Goal: Contribute content: Add original content to the website for others to see

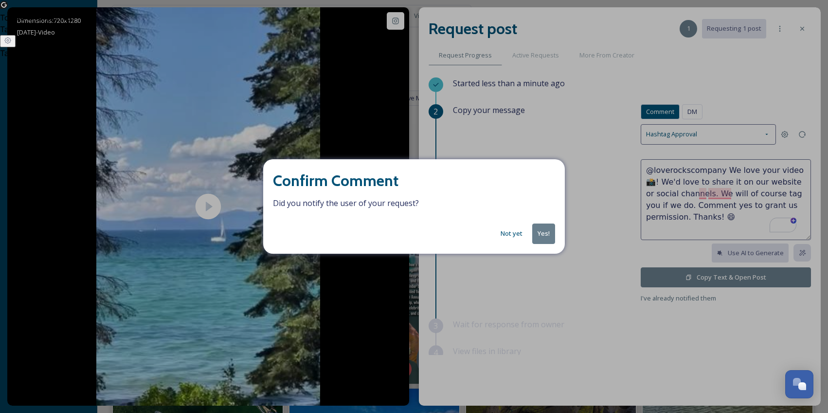
click at [513, 233] on button "Not yet" at bounding box center [512, 233] width 32 height 19
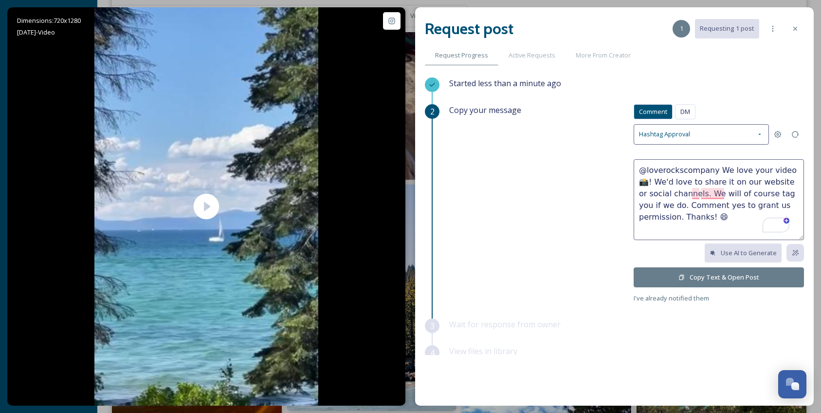
click at [727, 275] on button "Copy Text & Open Post" at bounding box center [719, 277] width 170 height 20
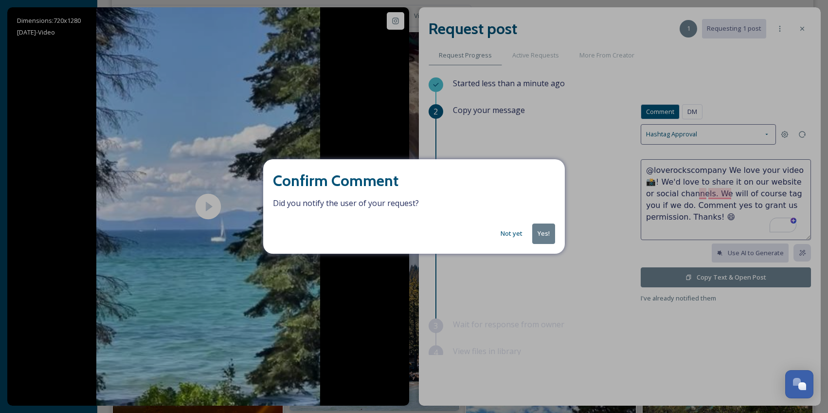
click at [542, 234] on button "Yes!" at bounding box center [543, 233] width 23 height 20
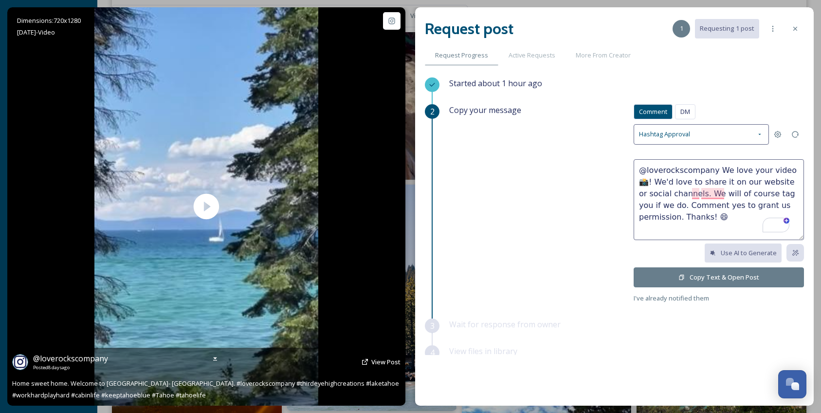
click at [796, 30] on icon at bounding box center [795, 29] width 8 height 8
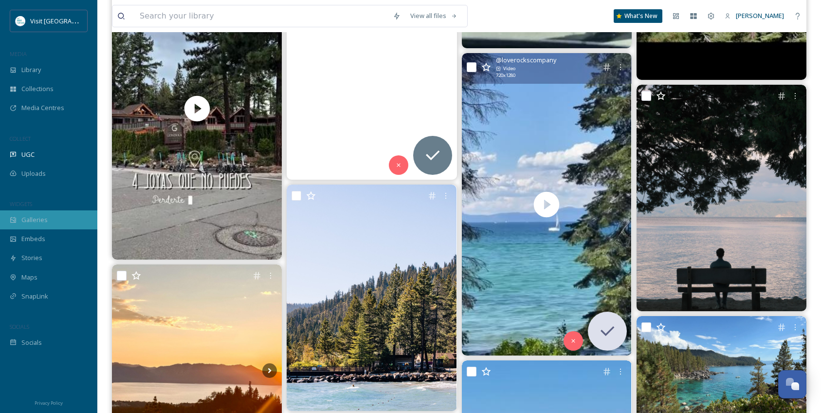
click at [33, 217] on span "Galleries" at bounding box center [34, 219] width 26 height 9
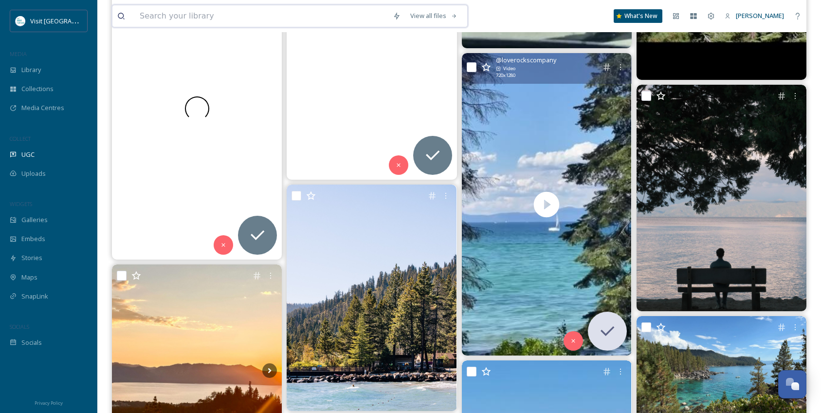
click at [184, 19] on input at bounding box center [261, 15] width 253 height 21
type input "g"
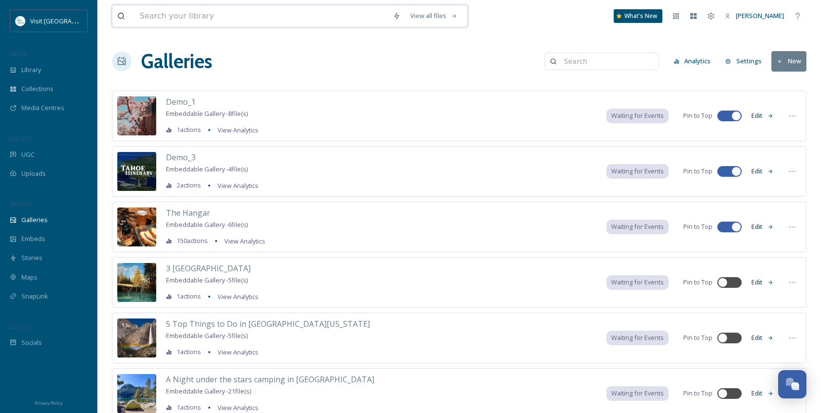
click at [183, 18] on input at bounding box center [261, 15] width 253 height 21
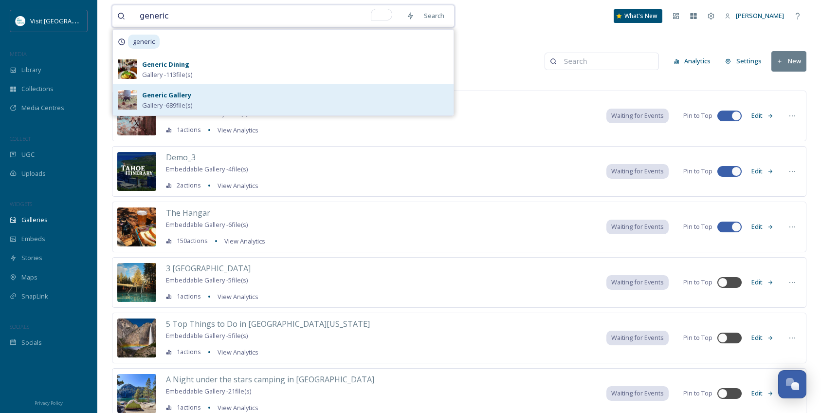
type input "generic"
click at [229, 93] on div "Generic Gallery Gallery - 689 file(s)" at bounding box center [295, 99] width 307 height 21
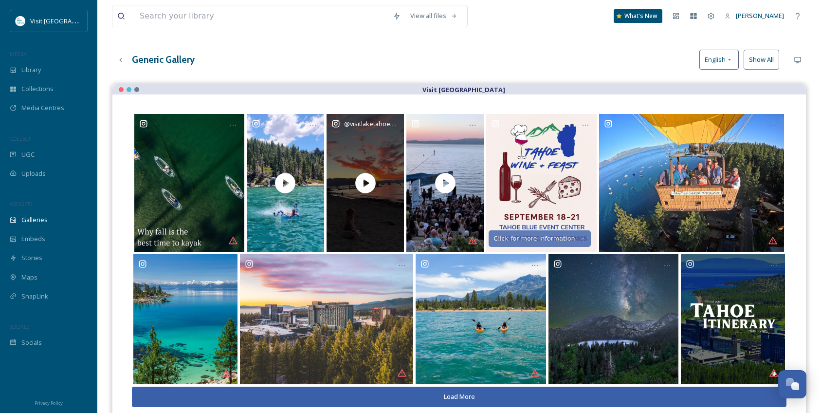
scroll to position [140, 0]
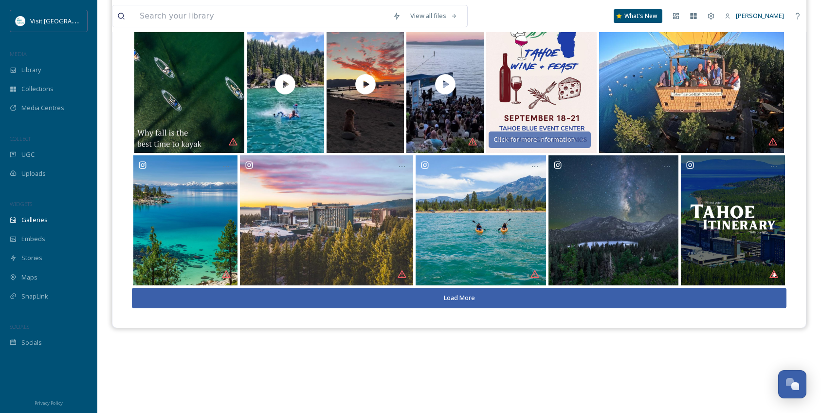
click at [454, 297] on button "Load More" at bounding box center [459, 298] width 655 height 20
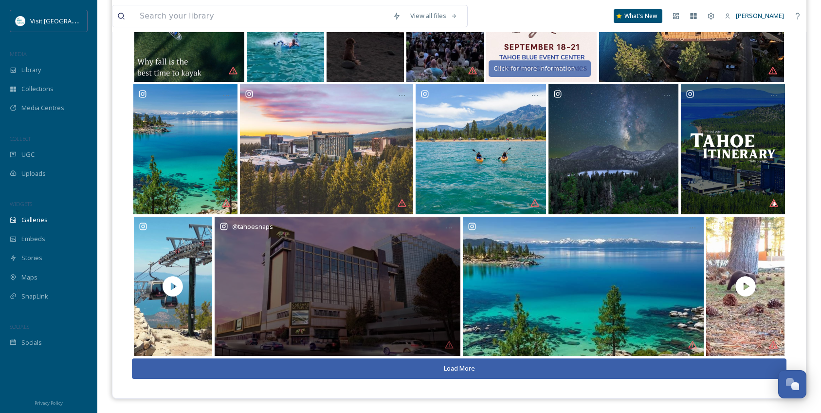
scroll to position [211, 0]
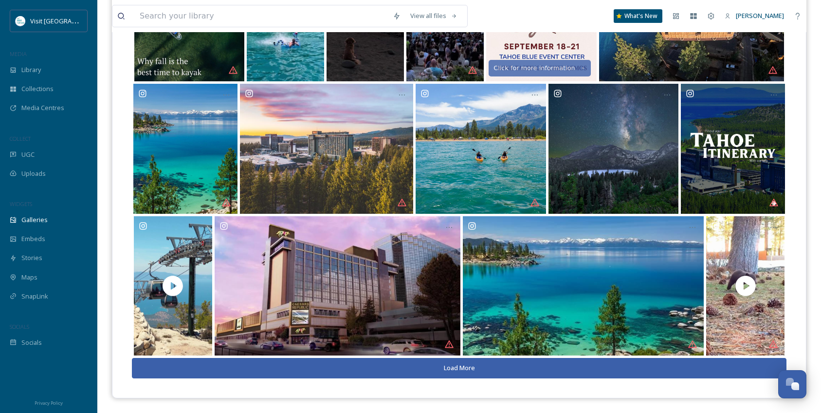
click at [464, 366] on button "Load More" at bounding box center [459, 368] width 655 height 20
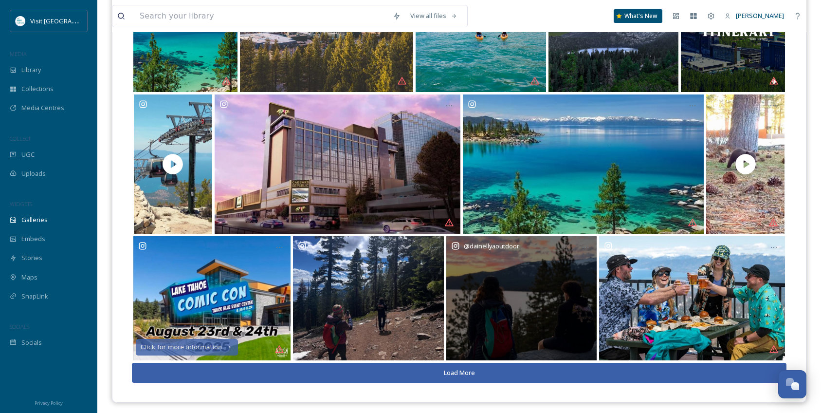
scroll to position [337, 0]
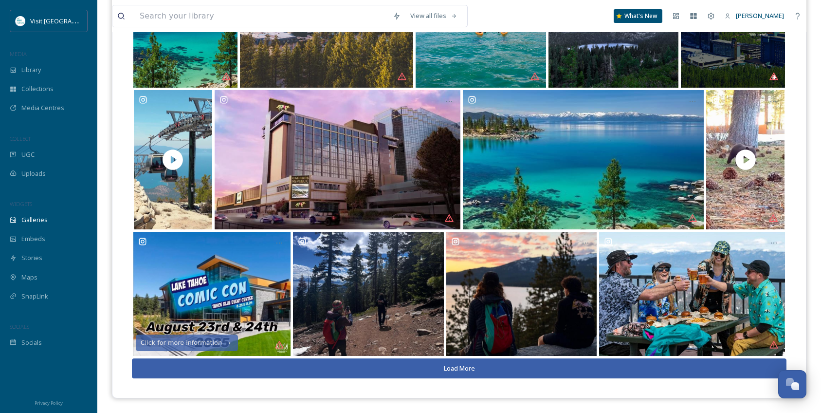
click at [461, 365] on button "Load More" at bounding box center [459, 368] width 655 height 20
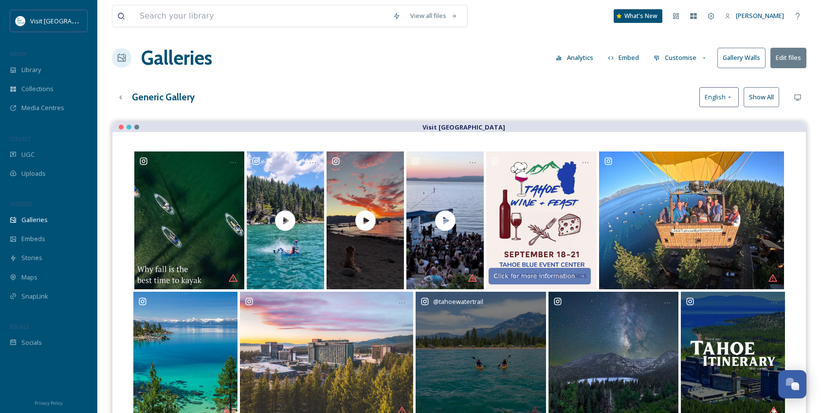
scroll to position [0, 0]
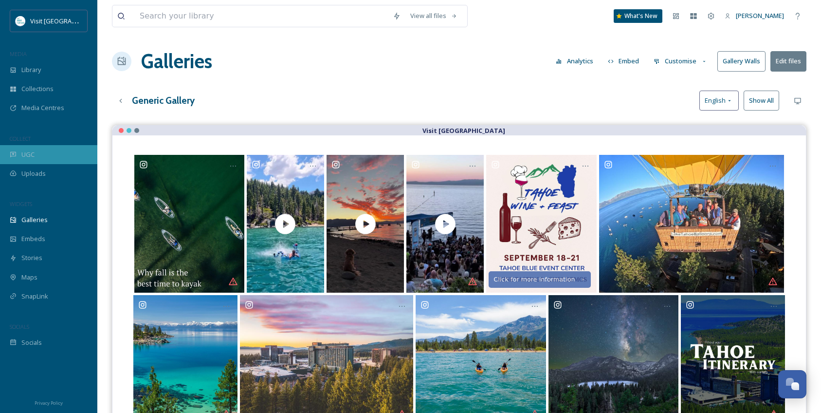
click at [36, 151] on div "UGC" at bounding box center [48, 154] width 97 height 19
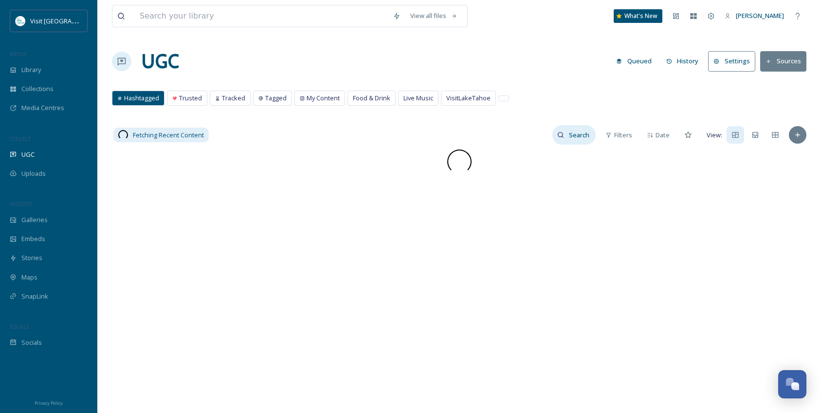
click at [580, 138] on input at bounding box center [580, 134] width 32 height 19
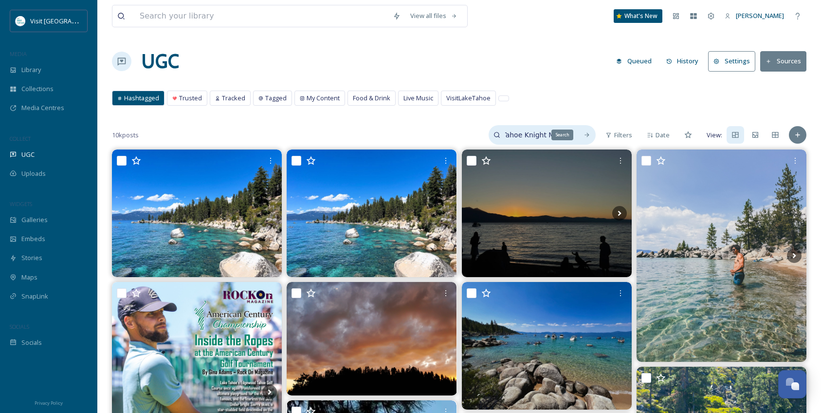
scroll to position [0, 6]
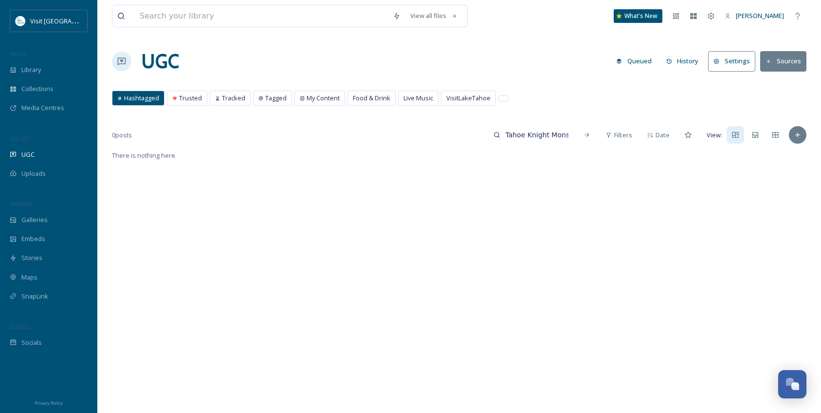
drag, startPoint x: 574, startPoint y: 137, endPoint x: 498, endPoint y: 145, distance: 76.9
click at [498, 145] on div "0 posts Tahoe Knight Monsters Filters Date View: There is nothing here." at bounding box center [459, 343] width 694 height 437
click at [522, 139] on input "Tahoe Knight Monsters" at bounding box center [536, 134] width 73 height 19
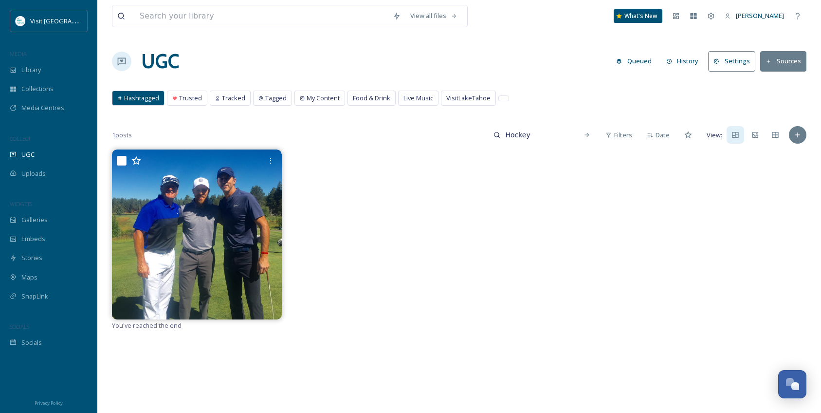
drag, startPoint x: 534, startPoint y: 139, endPoint x: 481, endPoint y: 115, distance: 58.8
click at [481, 118] on div "View all files What's New [PERSON_NAME] UGC Queued History Settings Sources Has…" at bounding box center [459, 281] width 724 height 562
type input "Tahoe Knight Monsters"
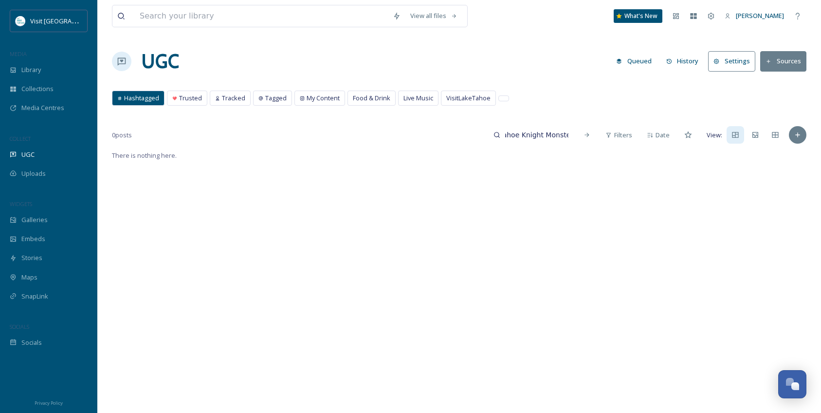
click at [791, 63] on button "Sources" at bounding box center [783, 61] width 46 height 20
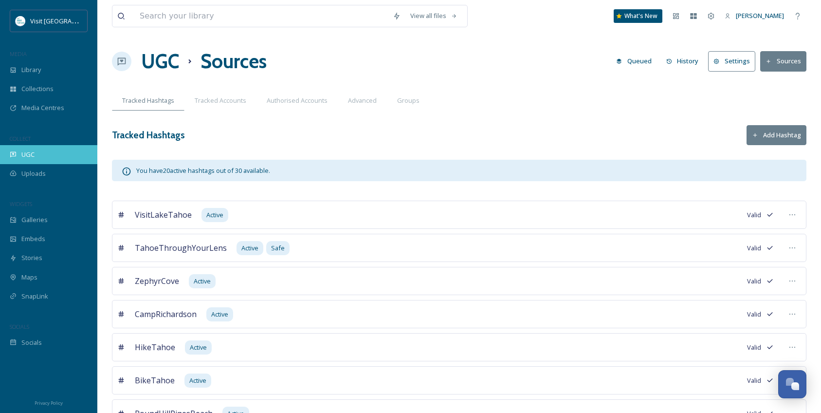
click at [19, 151] on div "UGC" at bounding box center [48, 154] width 97 height 19
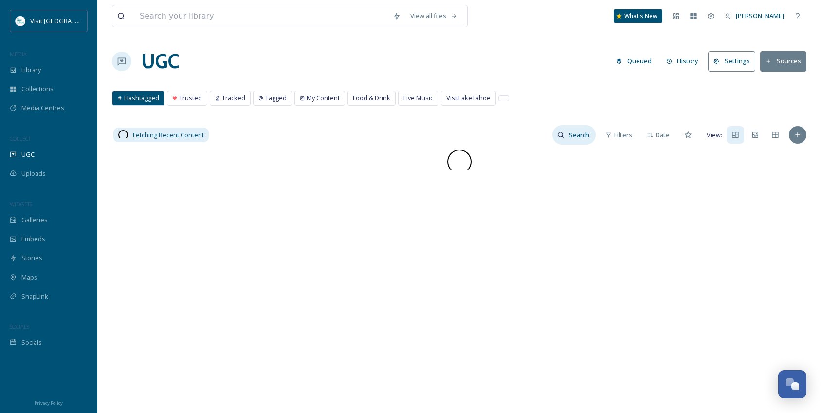
click at [583, 136] on input at bounding box center [580, 134] width 32 height 19
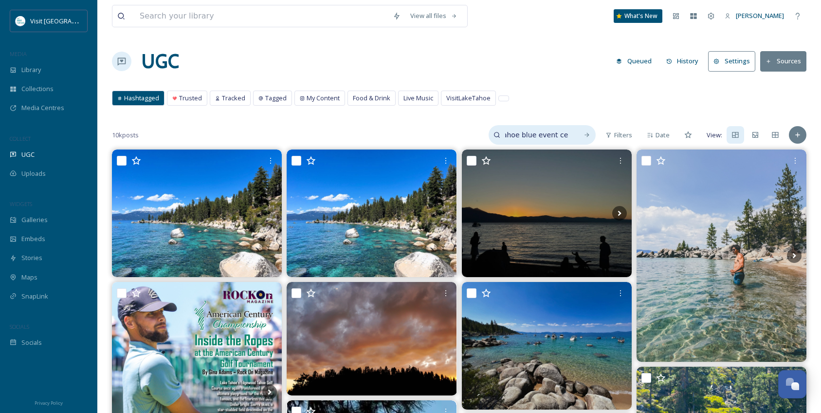
type input "tahoe blue event center"
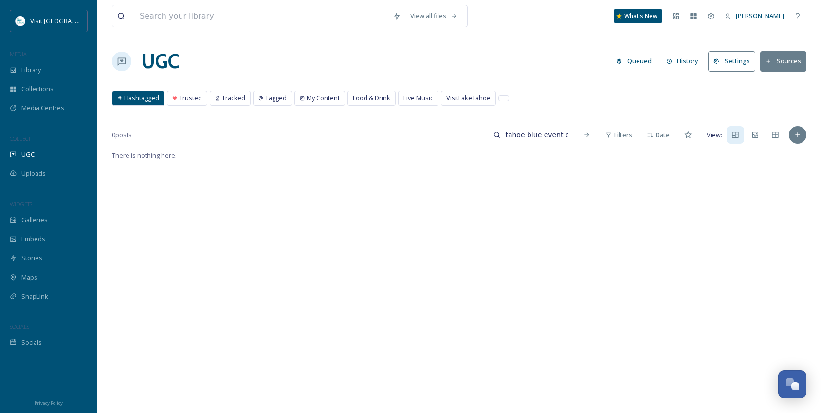
drag, startPoint x: 561, startPoint y: 139, endPoint x: 452, endPoint y: 131, distance: 109.7
click at [456, 135] on div "0 posts tahoe blue event center Filters Date View:" at bounding box center [459, 134] width 694 height 19
click at [193, 102] on span "Trusted" at bounding box center [190, 97] width 23 height 9
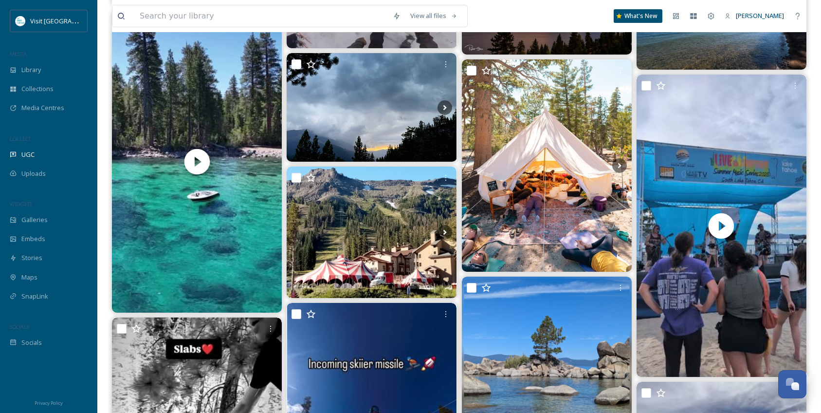
scroll to position [2579, 0]
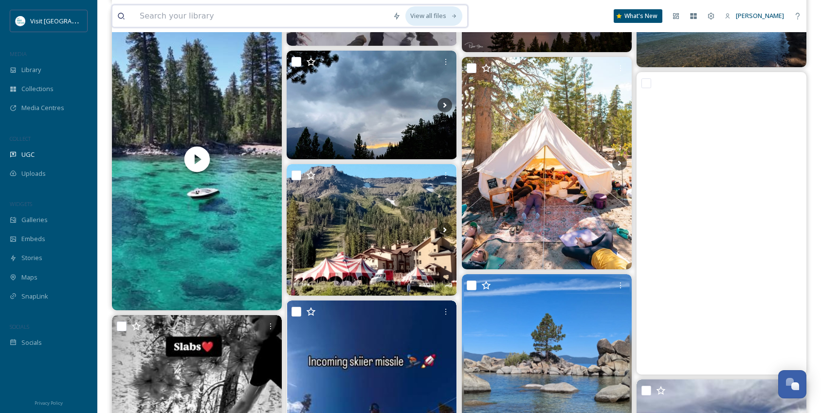
click at [451, 18] on icon at bounding box center [454, 16] width 6 height 6
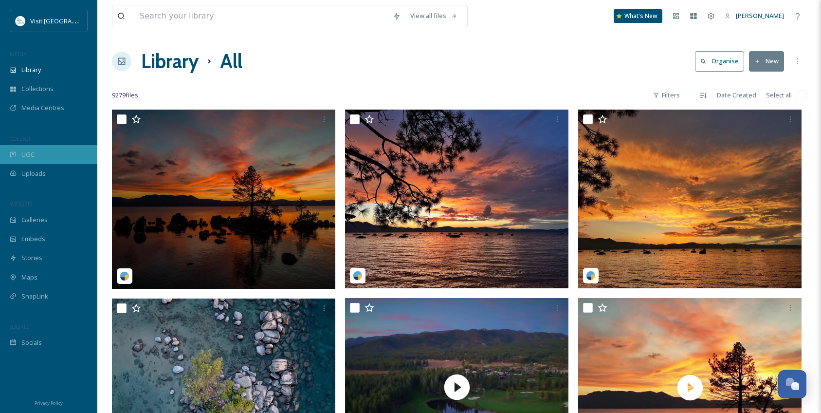
click at [36, 154] on div "UGC" at bounding box center [48, 154] width 97 height 19
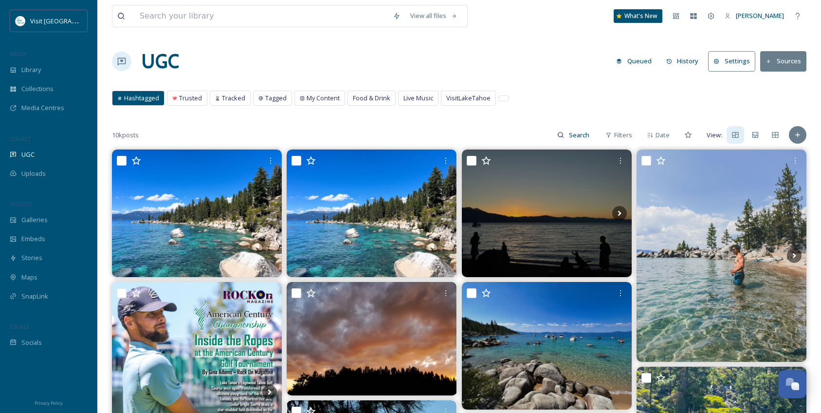
click at [788, 59] on button "Sources" at bounding box center [783, 61] width 46 height 20
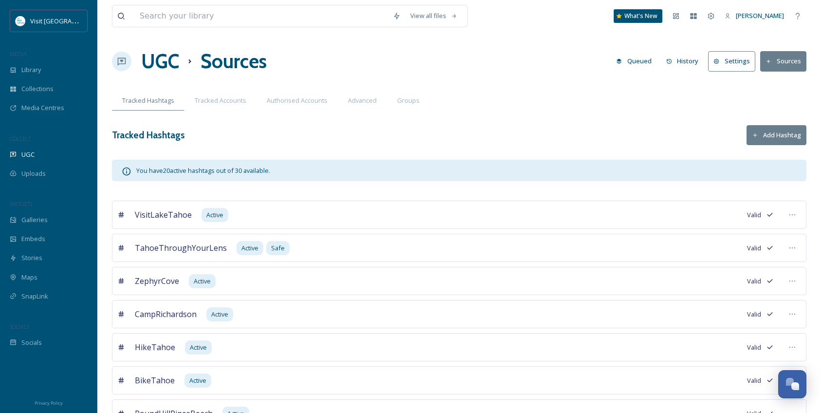
click at [784, 133] on button "Add Hashtag" at bounding box center [777, 135] width 60 height 20
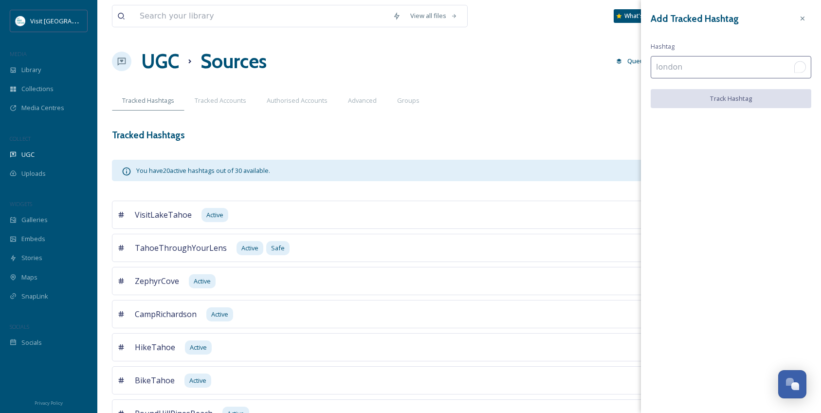
click at [685, 67] on input "To enrich screen reader interactions, please activate Accessibility in Grammarl…" at bounding box center [731, 67] width 161 height 22
click at [698, 66] on input "Tess" at bounding box center [731, 67] width 161 height 22
click at [692, 68] on input "TessTheWAters" at bounding box center [731, 67] width 161 height 22
type input "TessTheWaters"
click at [734, 96] on button "Track Hashtag" at bounding box center [731, 99] width 161 height 20
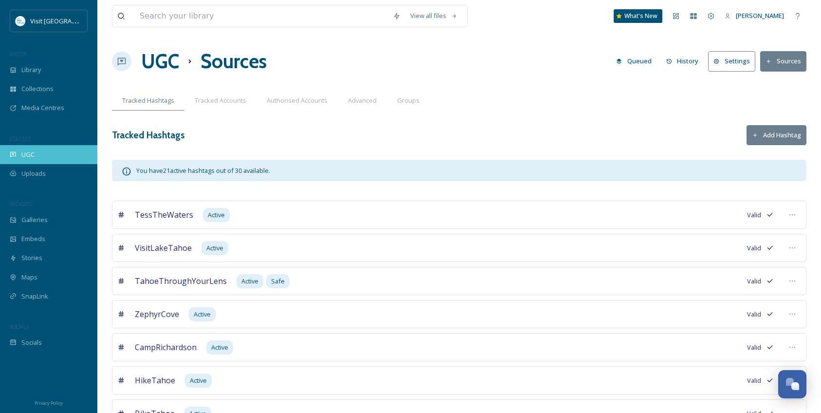
click at [40, 155] on div "UGC" at bounding box center [48, 154] width 97 height 19
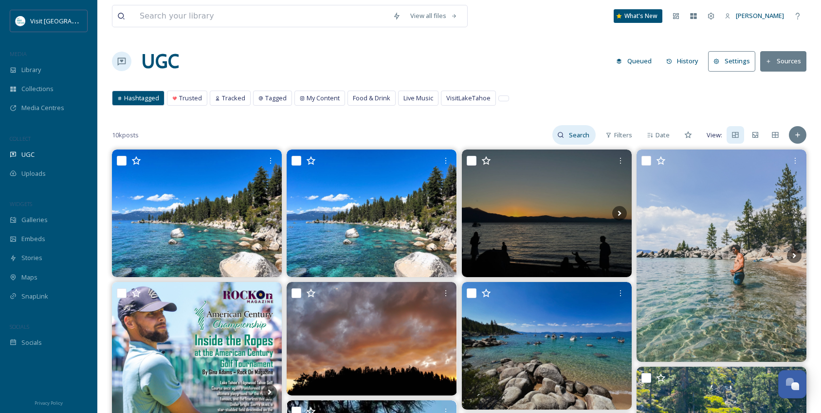
click at [578, 137] on input at bounding box center [580, 134] width 32 height 19
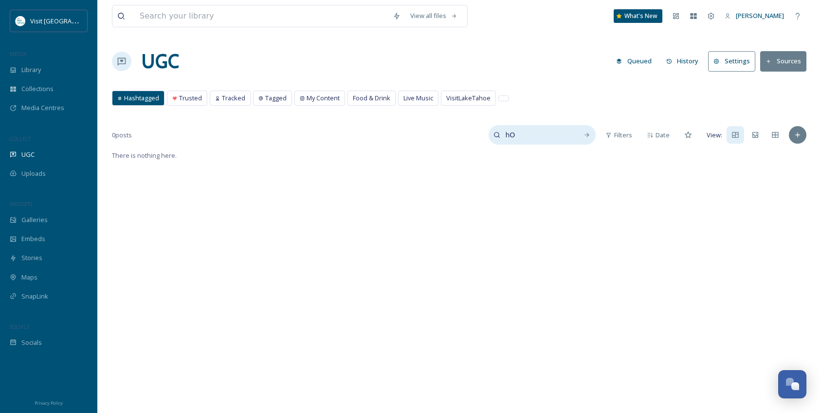
type input "h"
type input "Hockey"
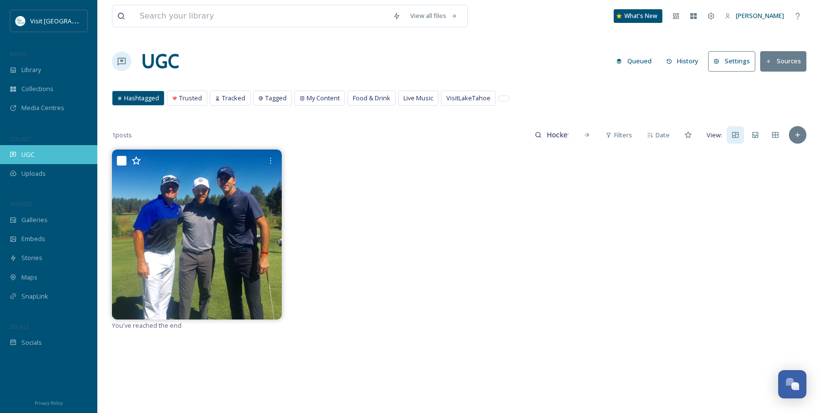
click at [31, 155] on span "UGC" at bounding box center [27, 154] width 13 height 9
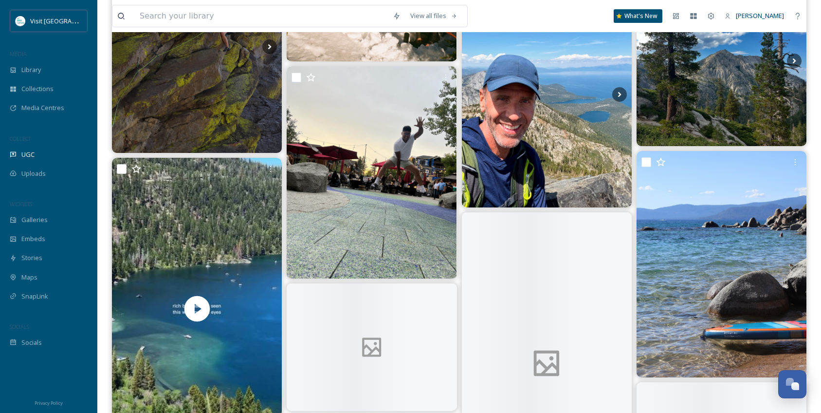
scroll to position [1022, 0]
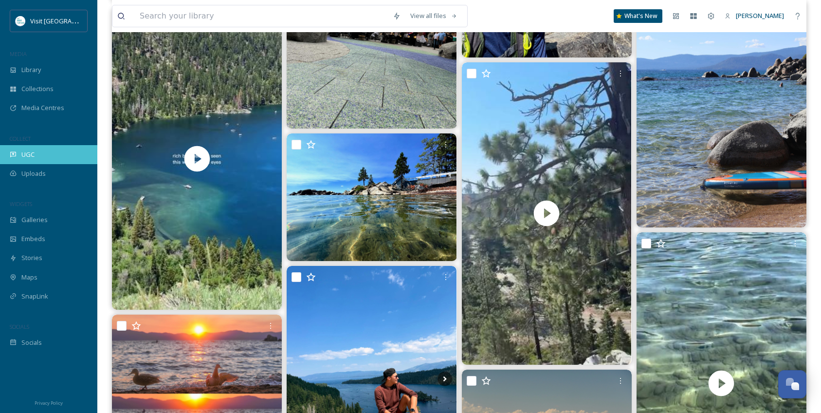
click at [26, 154] on span "UGC" at bounding box center [27, 154] width 13 height 9
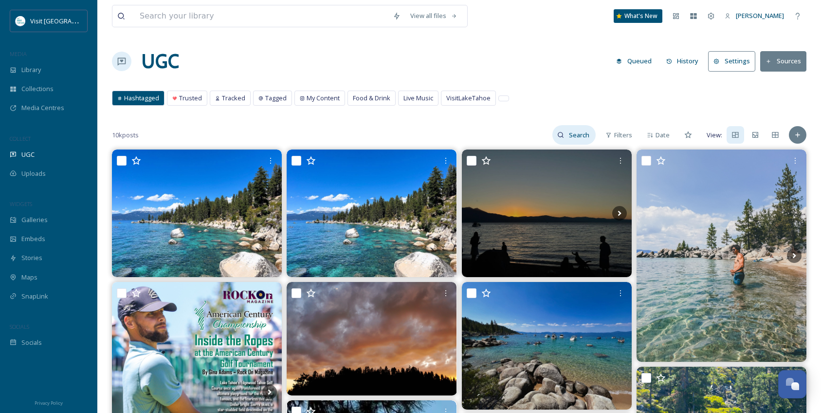
click at [580, 137] on input at bounding box center [580, 134] width 32 height 19
type input "KnightMonsters"
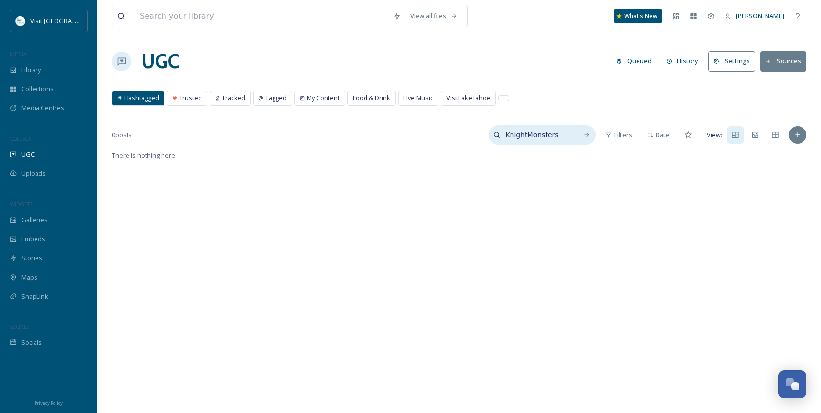
click at [539, 134] on input "KnightMonsters" at bounding box center [536, 134] width 73 height 19
click at [778, 63] on button "Sources" at bounding box center [783, 61] width 46 height 20
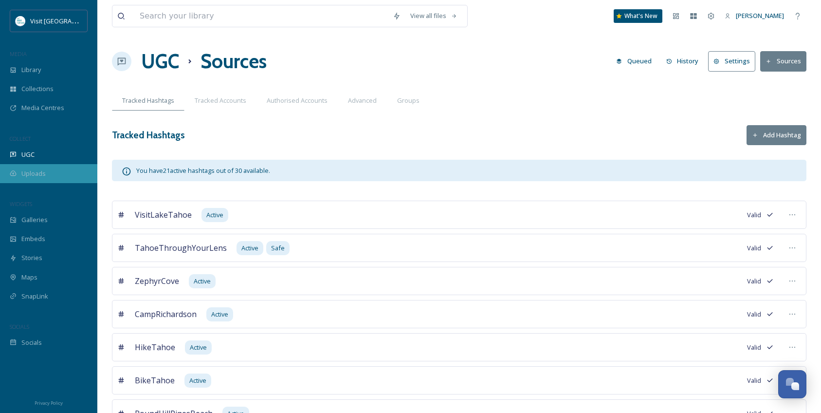
click at [41, 177] on span "Uploads" at bounding box center [33, 173] width 24 height 9
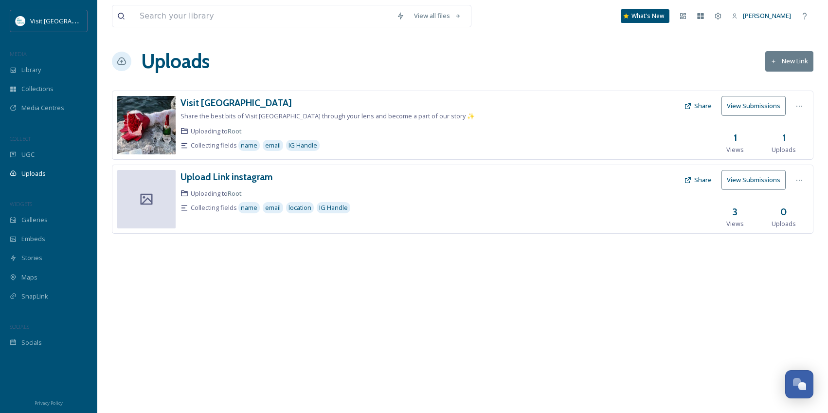
click at [792, 63] on button "New Link" at bounding box center [790, 61] width 48 height 20
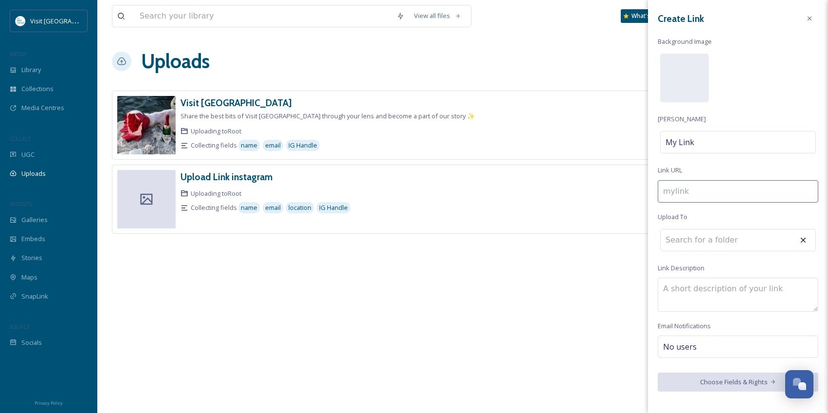
click at [725, 245] on input at bounding box center [714, 239] width 107 height 21
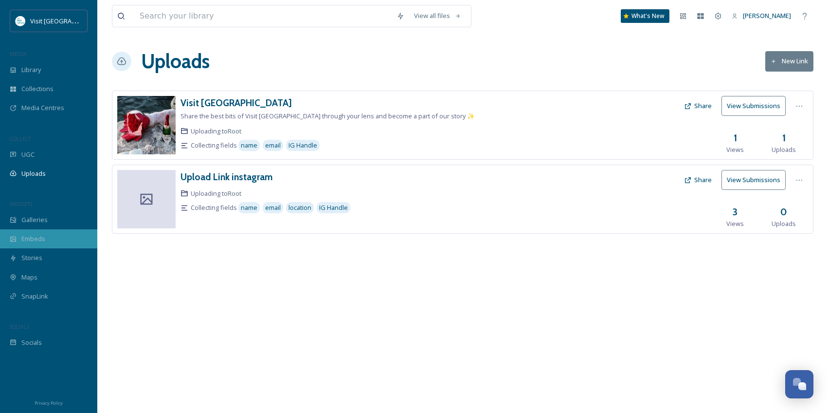
click at [31, 240] on span "Embeds" at bounding box center [33, 238] width 24 height 9
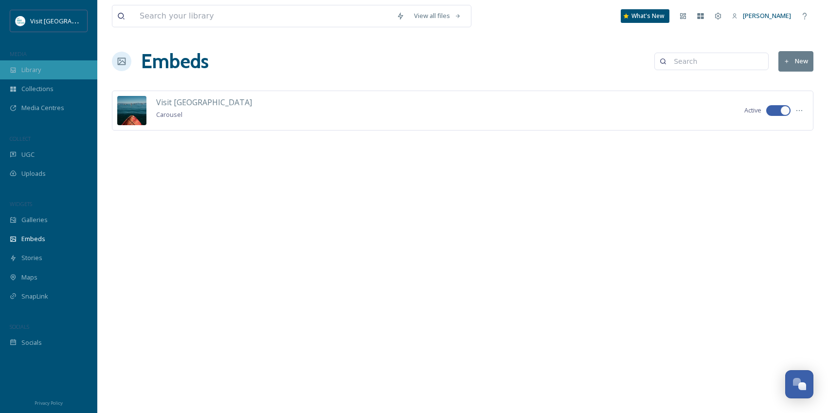
click at [37, 70] on span "Library" at bounding box center [30, 69] width 19 height 9
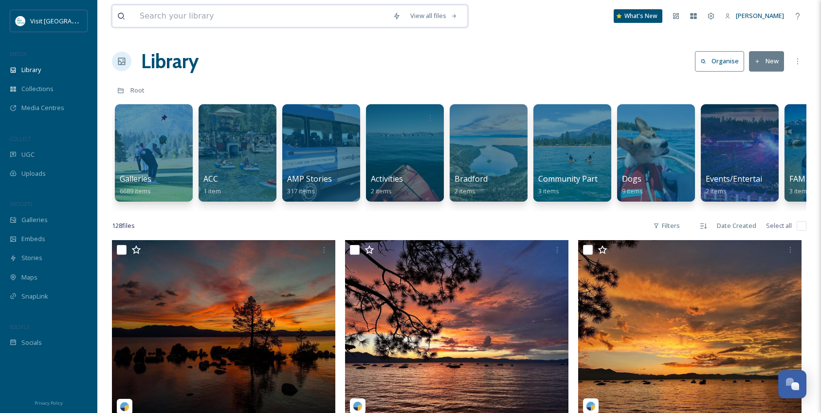
click at [227, 18] on input at bounding box center [261, 15] width 253 height 21
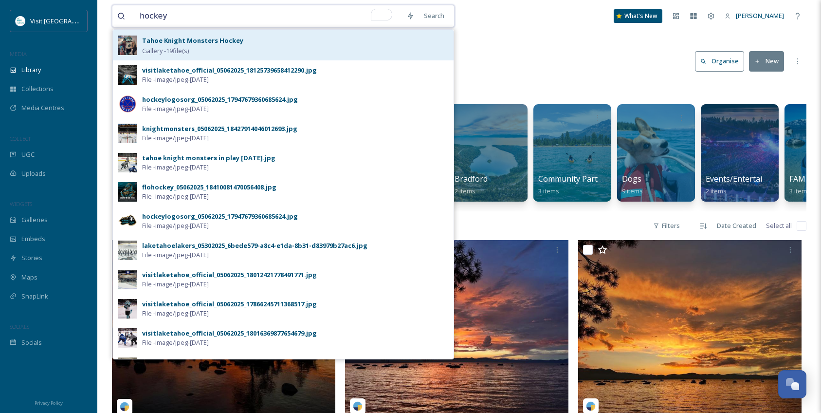
type input "hockey"
click at [187, 39] on strong "Tahoe Knight Monsters Hockey" at bounding box center [192, 40] width 101 height 9
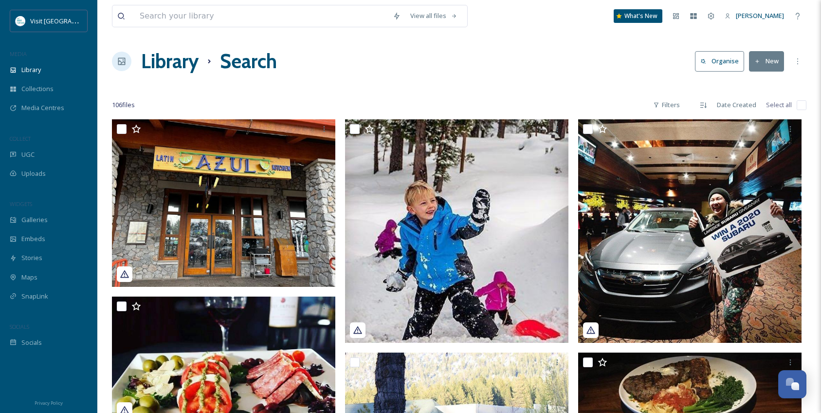
click at [767, 62] on button "New" at bounding box center [766, 61] width 35 height 20
click at [764, 86] on span "File Upload" at bounding box center [762, 83] width 32 height 9
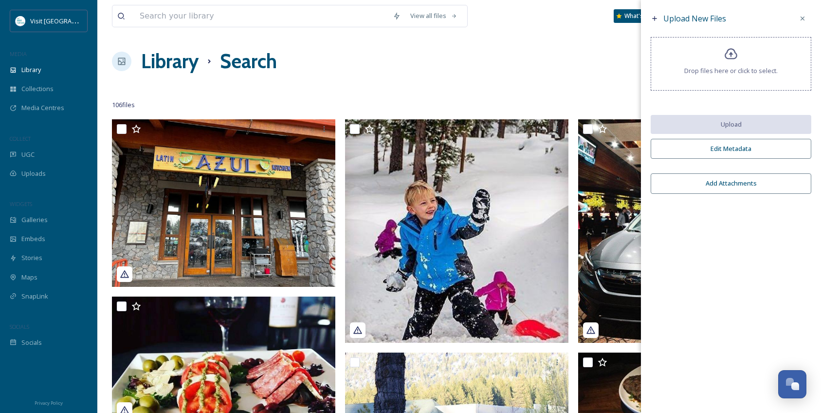
click at [726, 66] on span "Drop files here or click to select." at bounding box center [730, 70] width 93 height 9
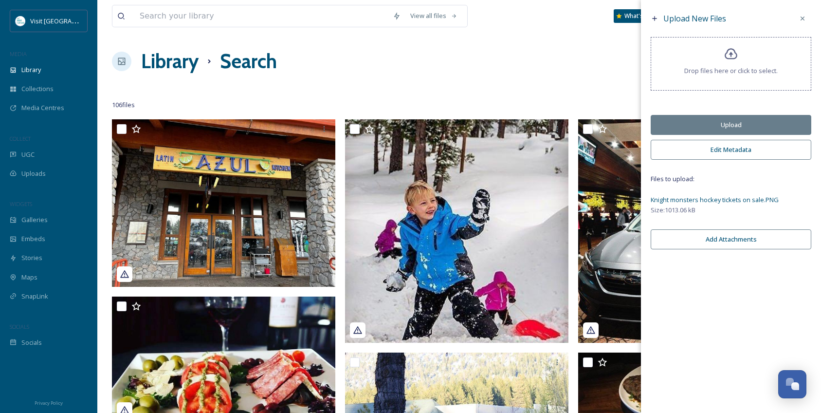
click at [730, 124] on button "Upload" at bounding box center [731, 125] width 161 height 20
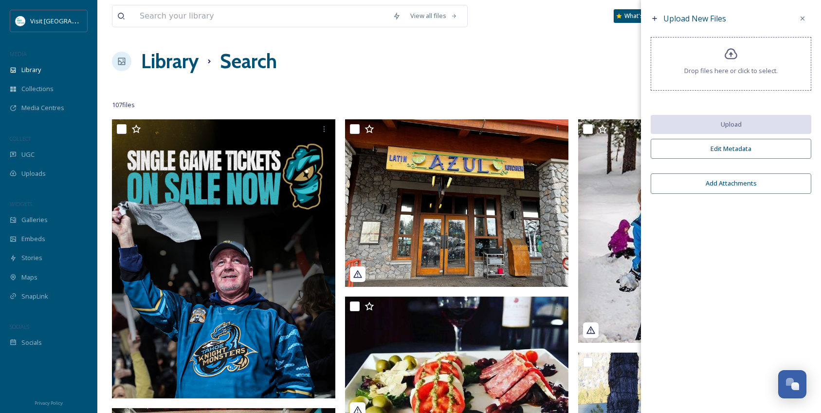
click at [725, 148] on button "Edit Metadata" at bounding box center [731, 149] width 161 height 20
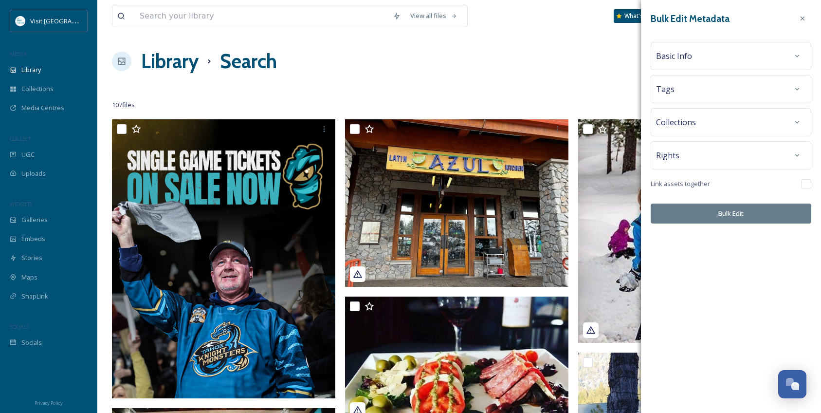
click at [713, 62] on div "Basic Info" at bounding box center [731, 56] width 150 height 18
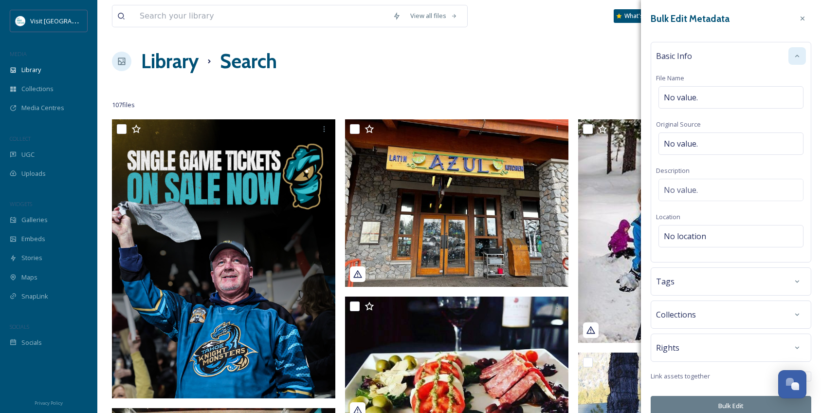
click at [788, 61] on div at bounding box center [797, 56] width 18 height 18
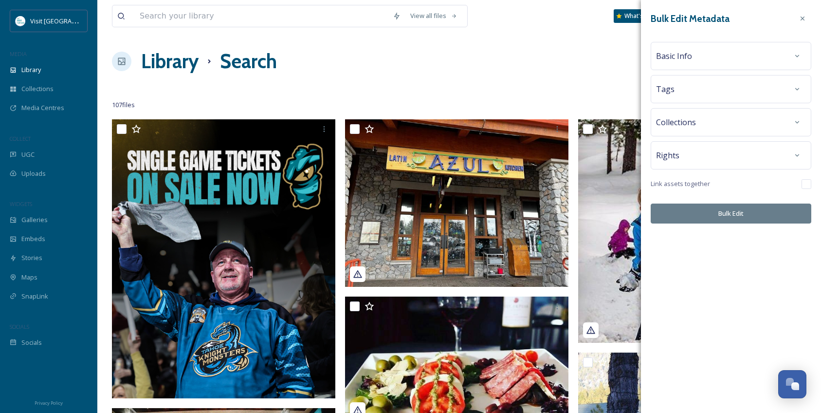
click at [761, 154] on div "Rights" at bounding box center [731, 155] width 150 height 18
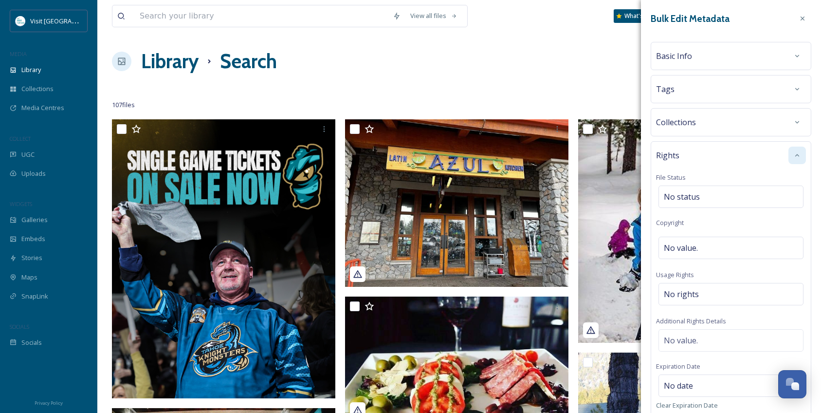
click at [794, 149] on div at bounding box center [797, 155] width 18 height 18
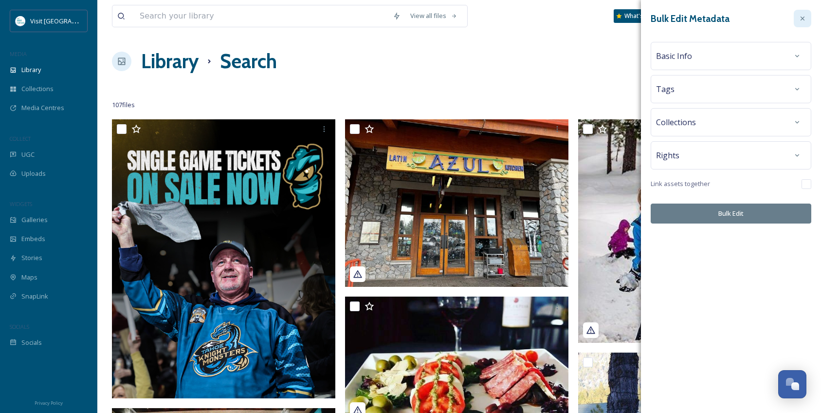
click at [800, 19] on icon at bounding box center [803, 19] width 8 height 8
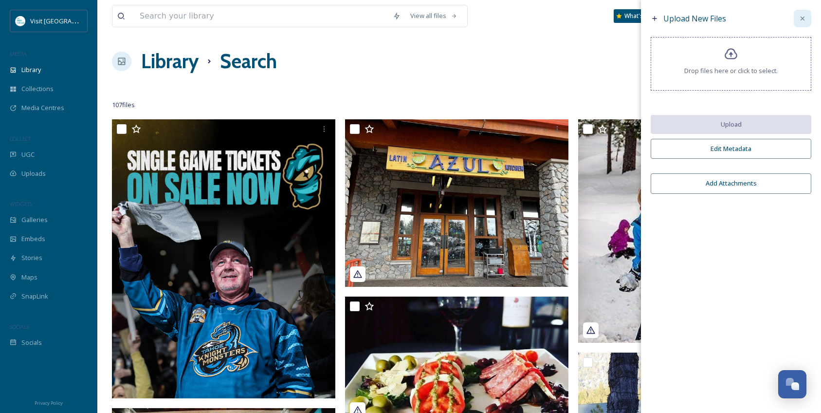
click at [803, 21] on icon at bounding box center [803, 19] width 8 height 8
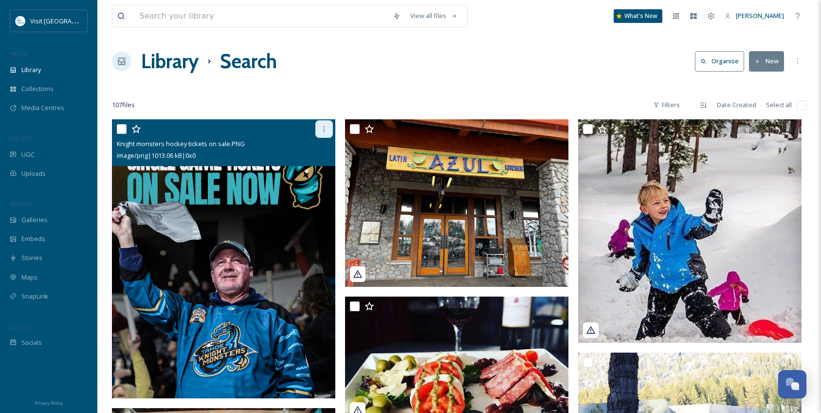
click at [323, 130] on icon at bounding box center [324, 129] width 8 height 8
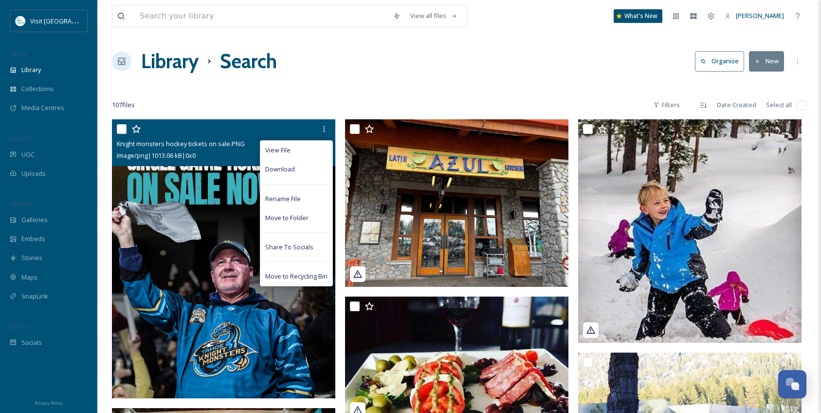
click at [124, 130] on input "checkbox" at bounding box center [122, 129] width 10 height 10
checkbox input "true"
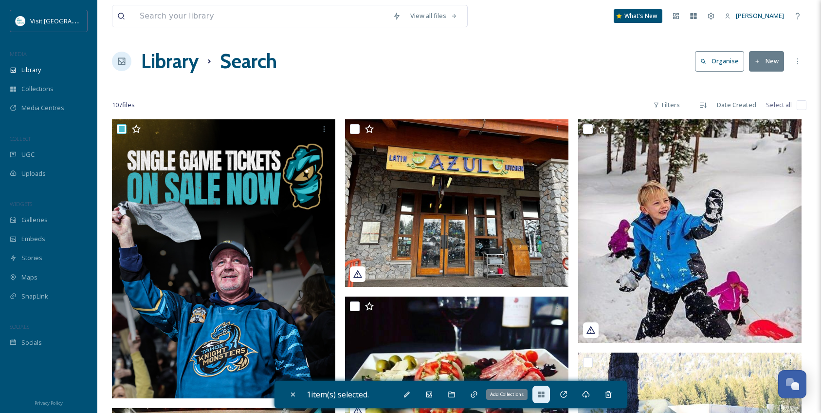
click at [545, 397] on icon at bounding box center [541, 394] width 8 height 8
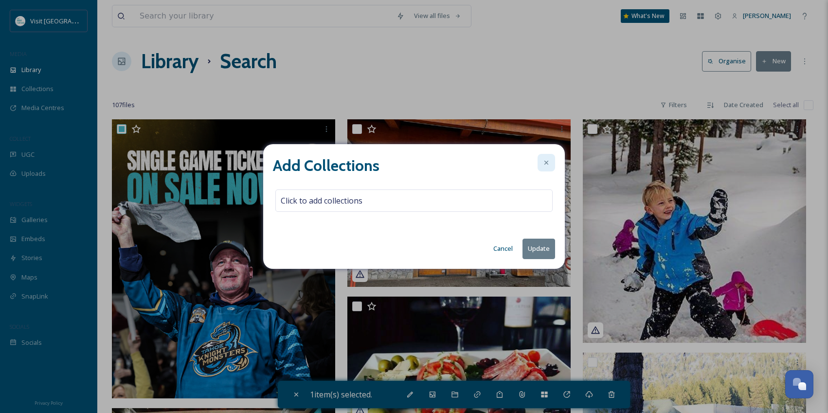
click at [547, 160] on icon at bounding box center [547, 163] width 8 height 8
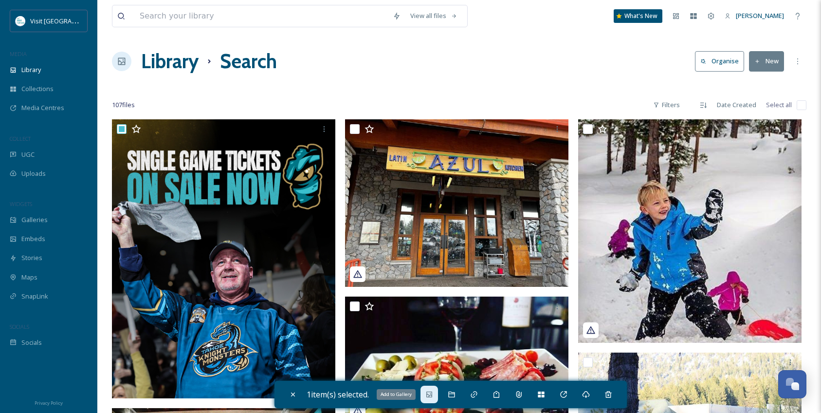
click at [432, 396] on icon at bounding box center [429, 394] width 6 height 6
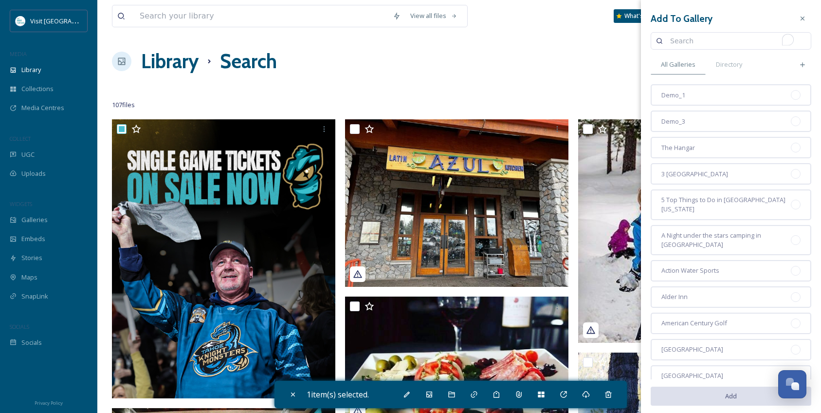
click at [723, 35] on input "To enrich screen reader interactions, please activate Accessibility in Grammarl…" at bounding box center [735, 40] width 141 height 19
type input "generic"
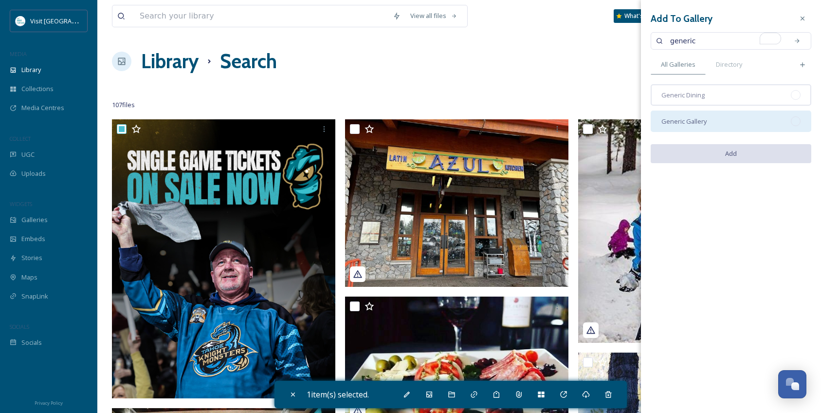
click at [748, 116] on div "Generic Gallery" at bounding box center [731, 120] width 161 height 21
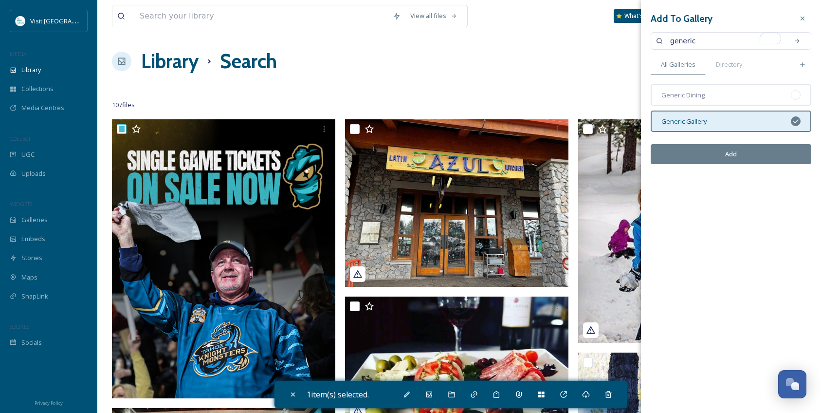
click at [733, 149] on button "Add" at bounding box center [731, 154] width 161 height 20
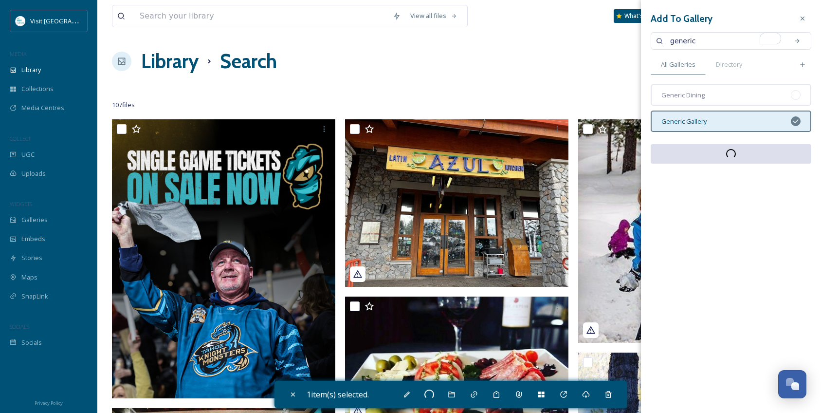
checkbox input "false"
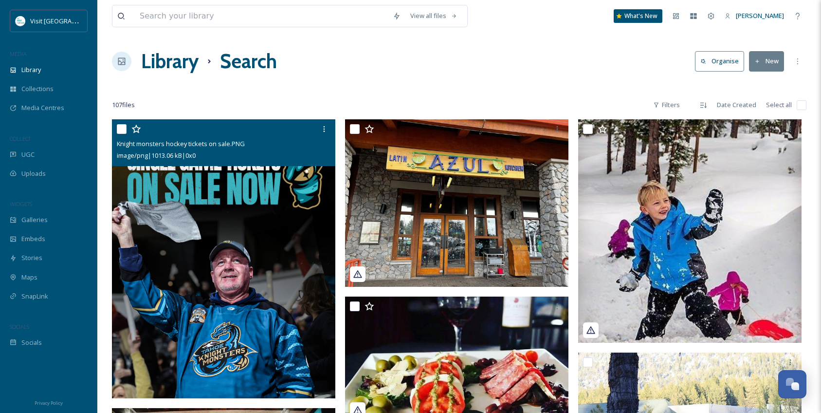
click at [229, 233] on img at bounding box center [223, 258] width 223 height 279
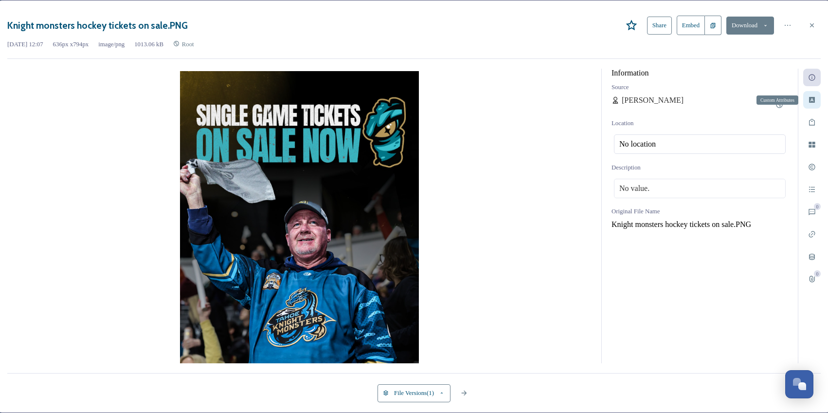
click at [809, 100] on icon at bounding box center [812, 100] width 6 height 6
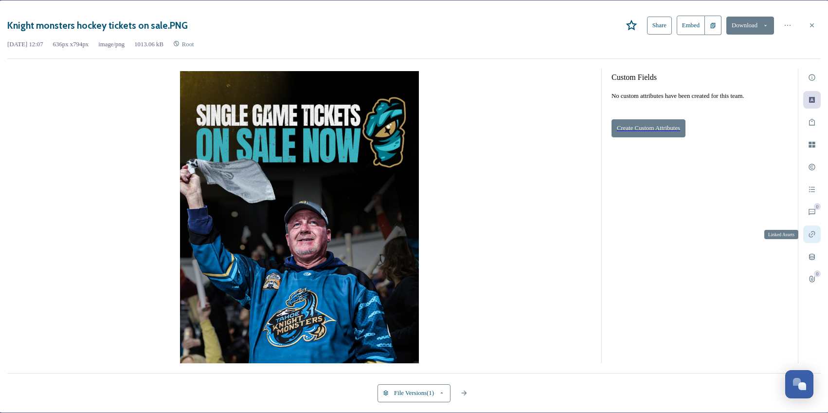
click at [808, 230] on icon at bounding box center [812, 234] width 8 height 8
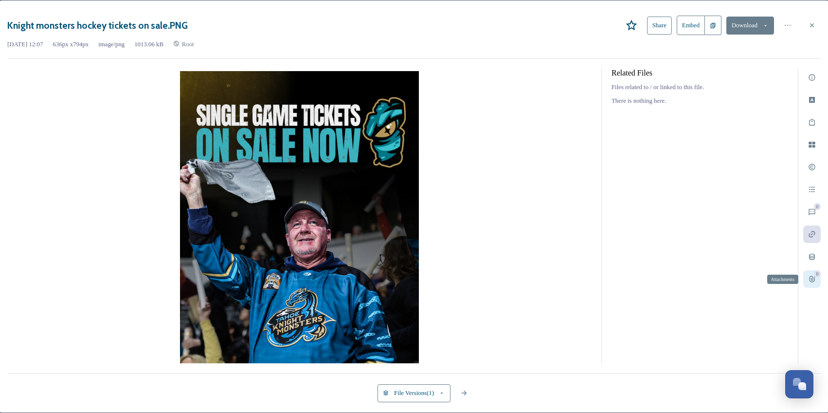
click at [808, 275] on icon at bounding box center [812, 279] width 8 height 8
click at [776, 74] on icon at bounding box center [780, 77] width 8 height 8
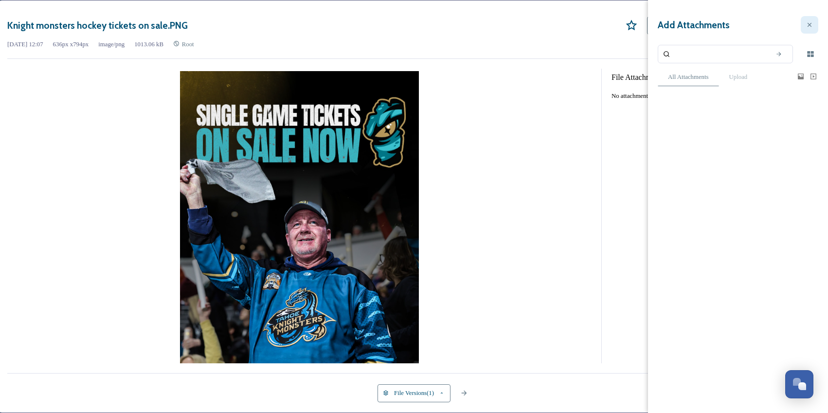
click at [806, 21] on icon at bounding box center [810, 25] width 8 height 8
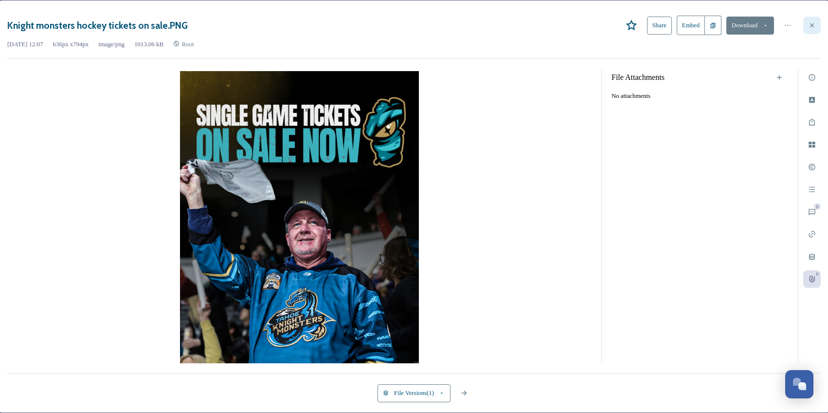
click at [808, 25] on icon at bounding box center [812, 25] width 8 height 8
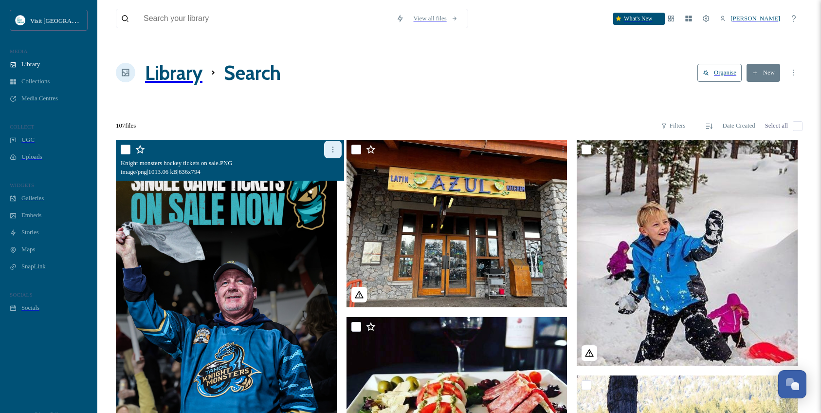
click at [329, 146] on icon at bounding box center [333, 150] width 8 height 8
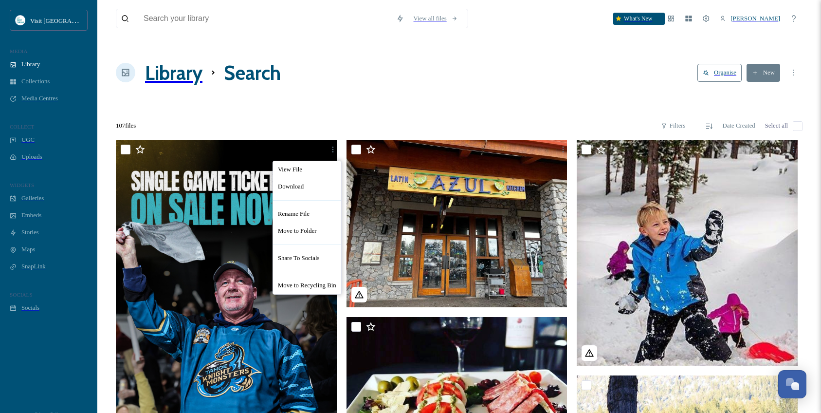
click at [264, 103] on div at bounding box center [459, 108] width 687 height 10
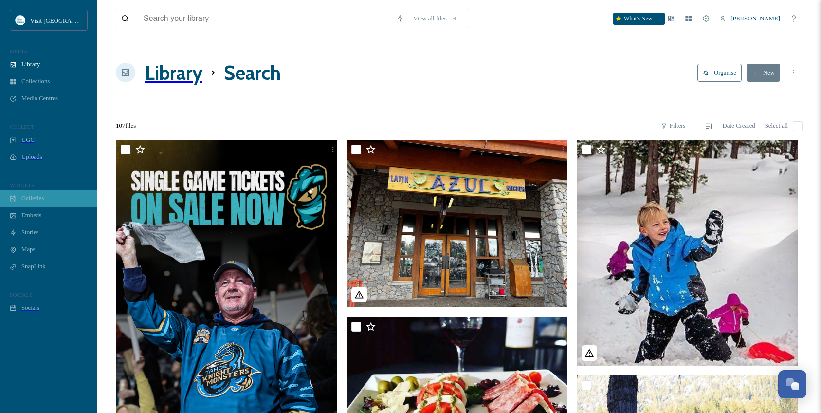
click at [33, 202] on span "Galleries" at bounding box center [32, 198] width 22 height 7
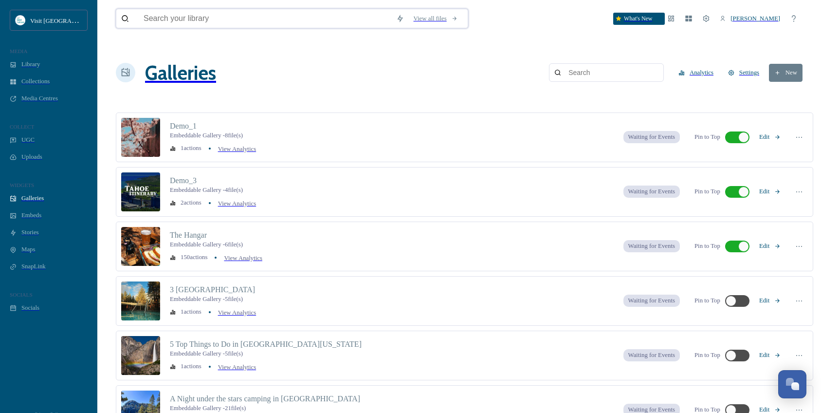
click at [201, 16] on input at bounding box center [265, 18] width 253 height 18
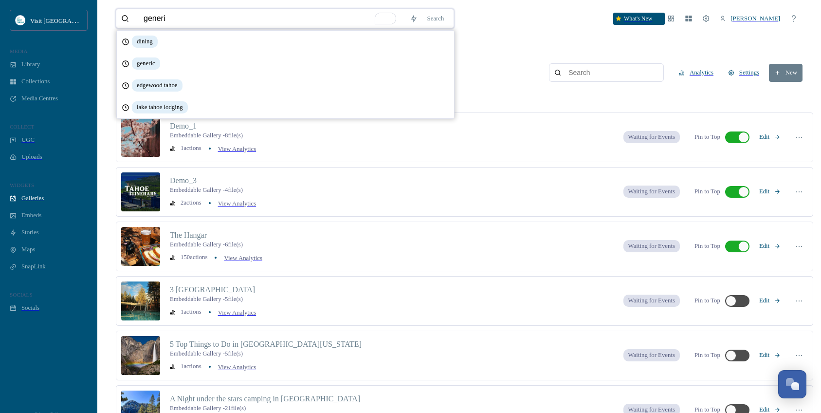
type input "generic"
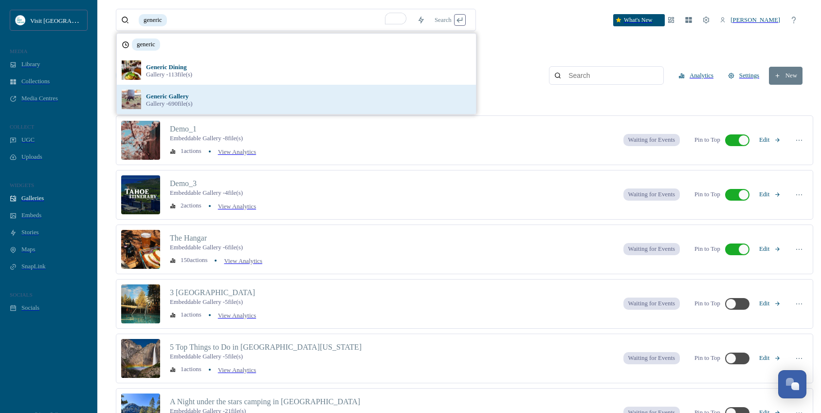
click at [210, 98] on div "Generic Gallery Gallery - 690 file(s)" at bounding box center [308, 99] width 325 height 16
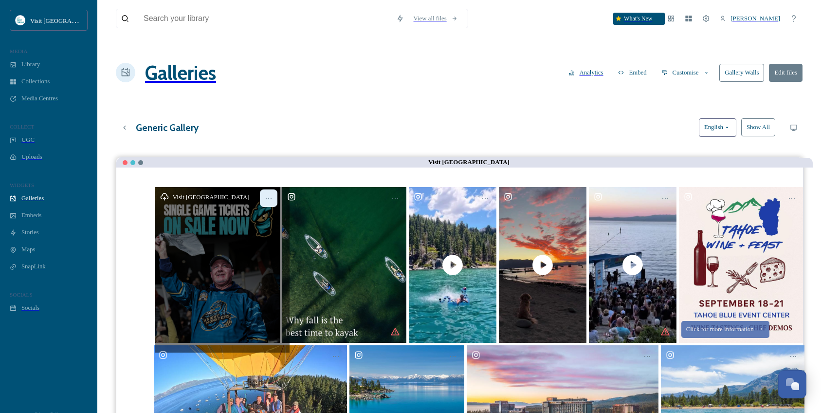
click at [265, 194] on icon at bounding box center [269, 198] width 8 height 8
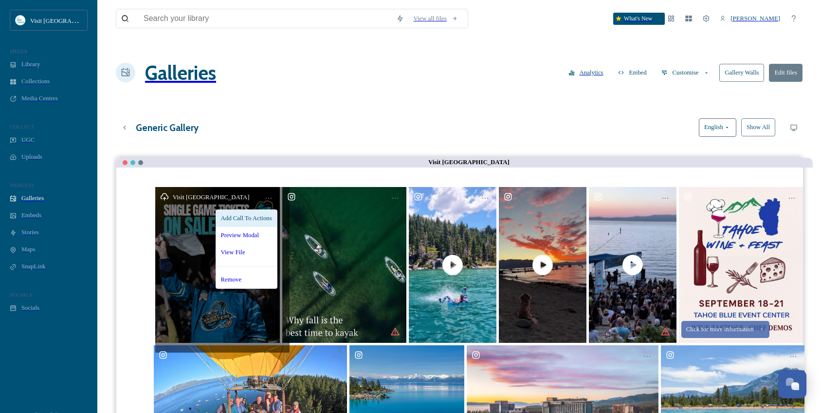
click at [240, 215] on span "Add Call To Actions" at bounding box center [246, 218] width 51 height 7
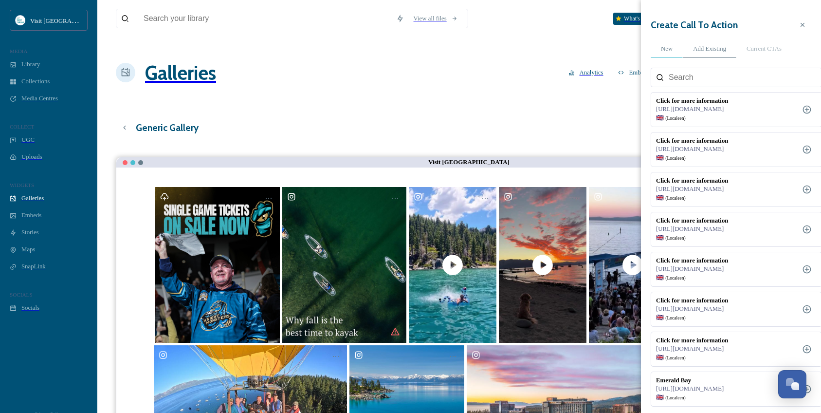
click at [668, 45] on span "New" at bounding box center [667, 48] width 12 height 7
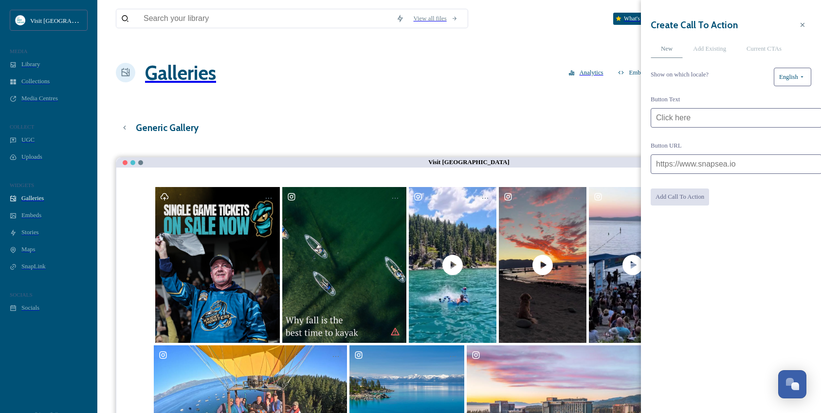
click at [699, 113] on input at bounding box center [736, 117] width 171 height 19
type input "Click here for tickets"
drag, startPoint x: 730, startPoint y: 111, endPoint x: 708, endPoint y: 110, distance: 21.9
click at [708, 110] on input "Click here for tickets" at bounding box center [736, 117] width 171 height 19
click at [688, 163] on input at bounding box center [736, 163] width 171 height 19
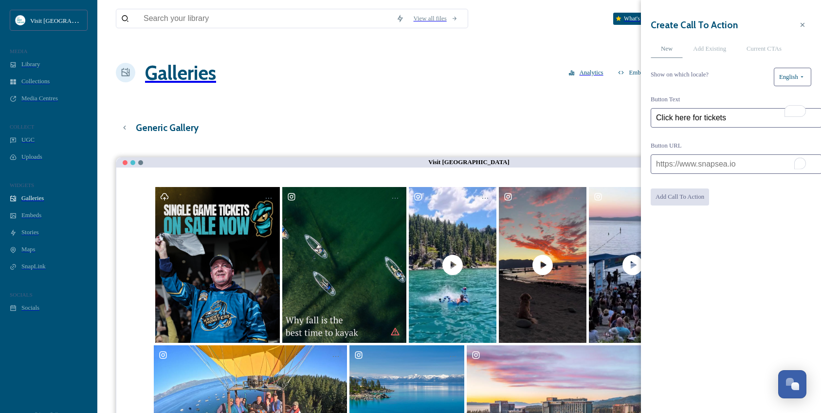
paste input "https://www.ticketmaster.com/tahoe-blue-event-center-tickets-stateline/venue/18…"
type input "https://www.ticketmaster.com/tahoe-blue-event-center-tickets-stateline/venue/18…"
click at [689, 200] on button "Add Call To Action" at bounding box center [680, 197] width 59 height 18
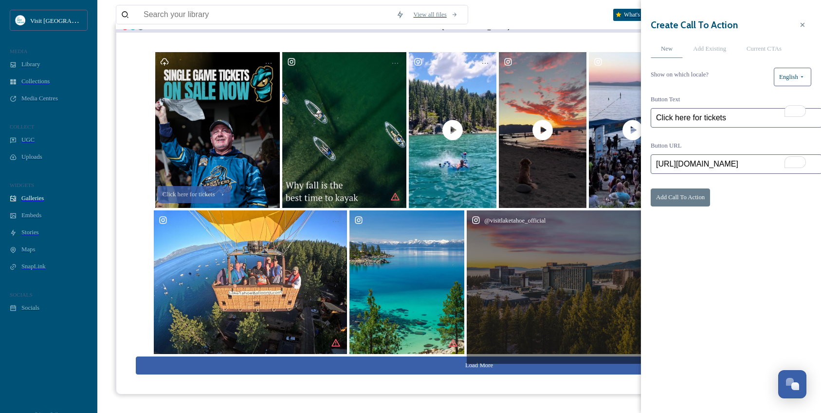
scroll to position [140, 0]
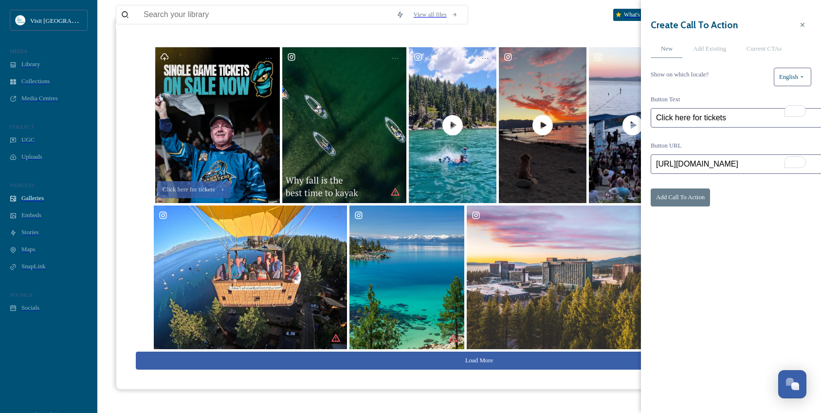
click at [443, 351] on button "Load More" at bounding box center [479, 360] width 687 height 18
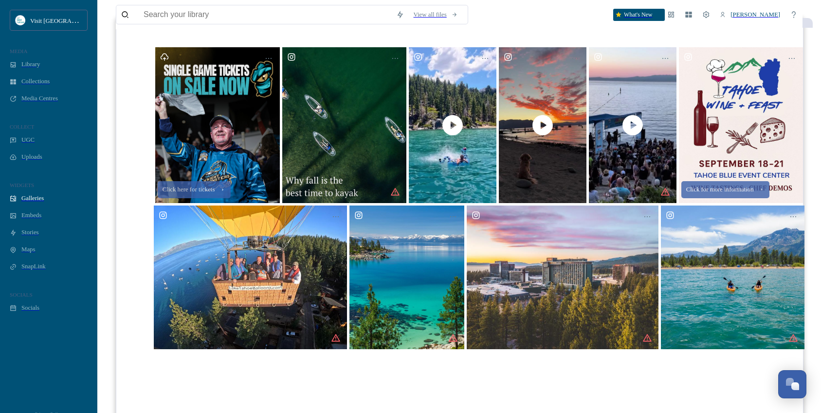
click at [442, 328] on div "Click here for tickets Click for more information Load More" at bounding box center [479, 287] width 687 height 480
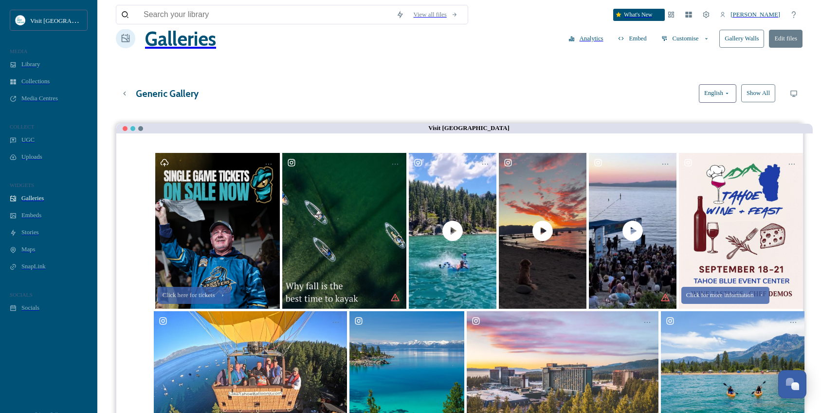
scroll to position [0, 0]
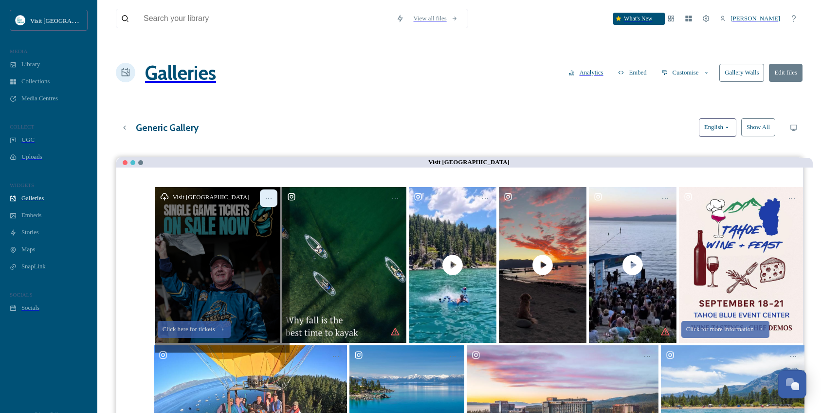
click at [265, 194] on icon at bounding box center [269, 198] width 8 height 8
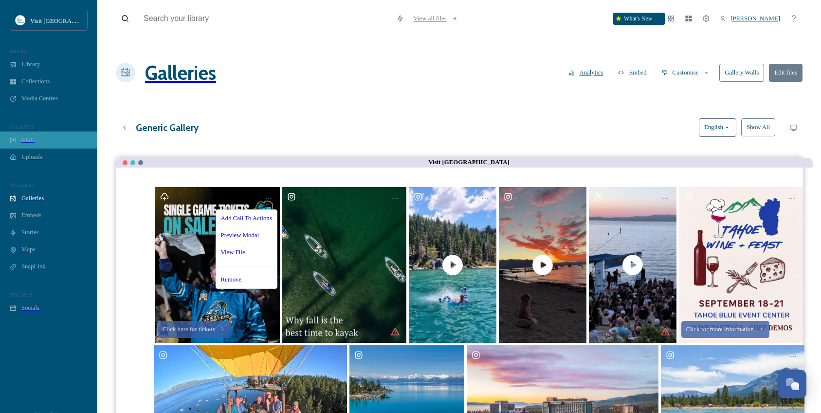
click at [28, 144] on span "UGC" at bounding box center [27, 139] width 13 height 7
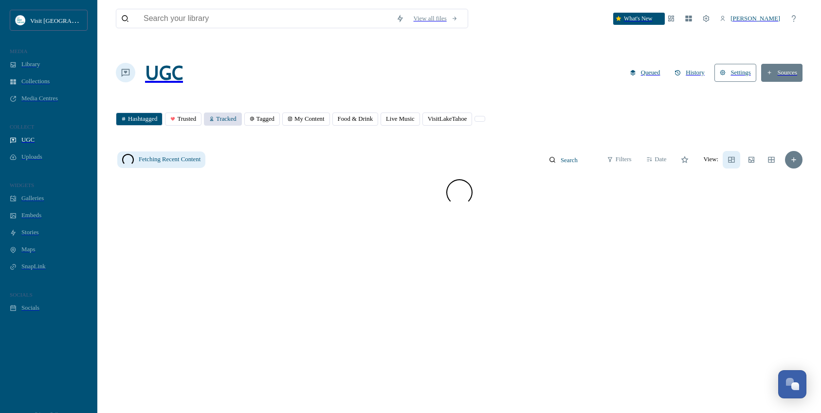
click at [231, 115] on span "Tracked" at bounding box center [226, 118] width 20 height 7
